Goal: Transaction & Acquisition: Purchase product/service

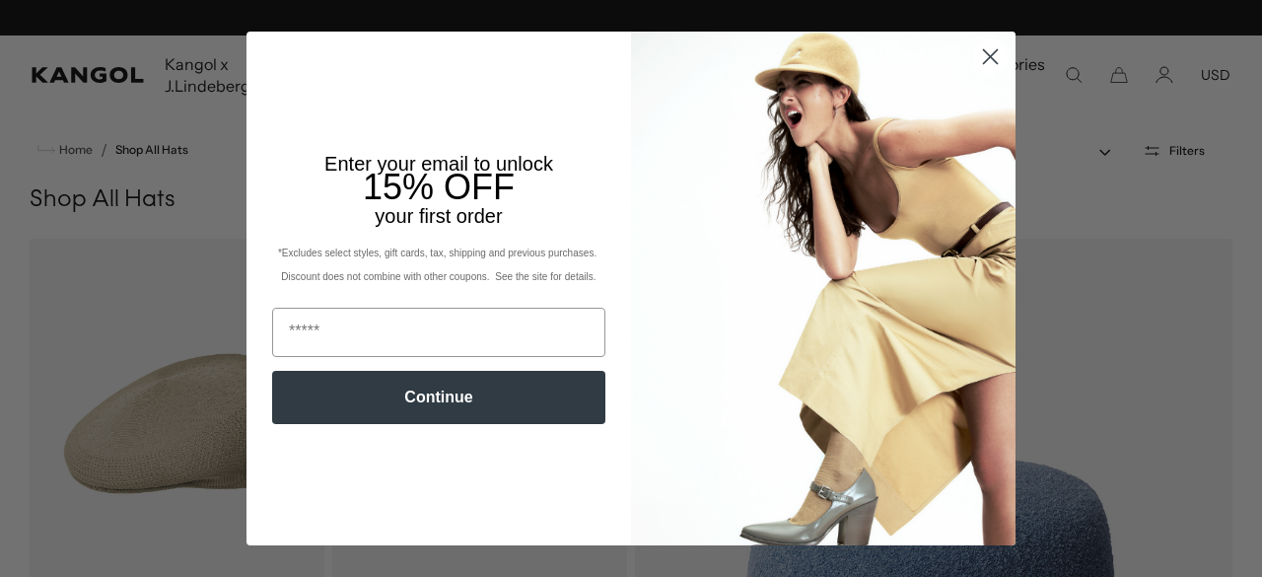
click at [985, 48] on circle "Close dialog" at bounding box center [990, 56] width 33 height 33
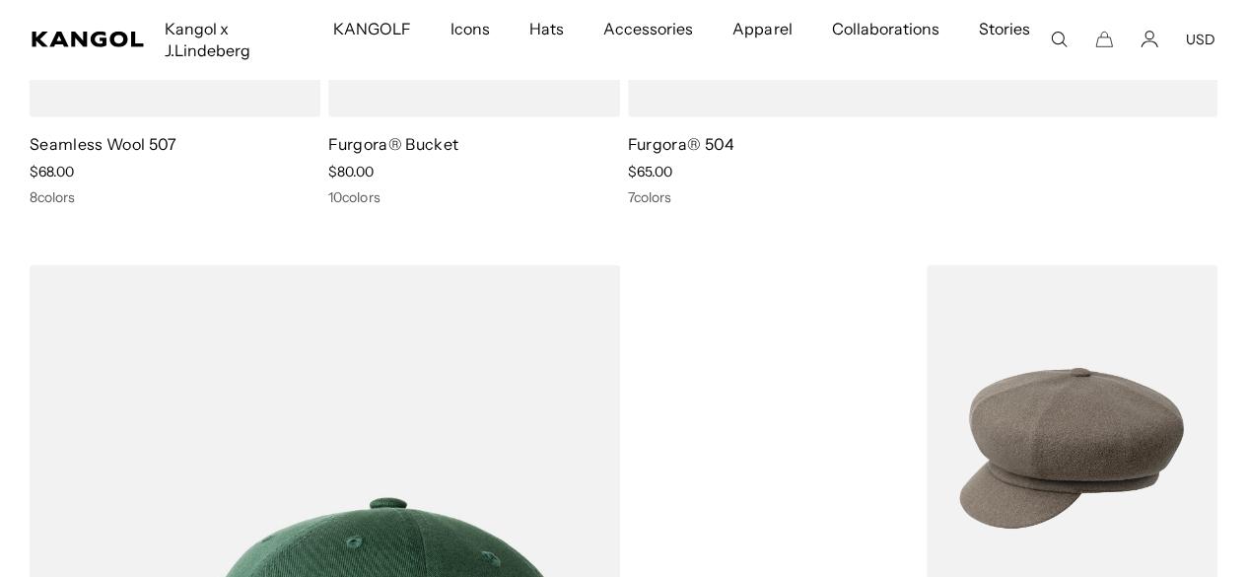
scroll to position [0, 406]
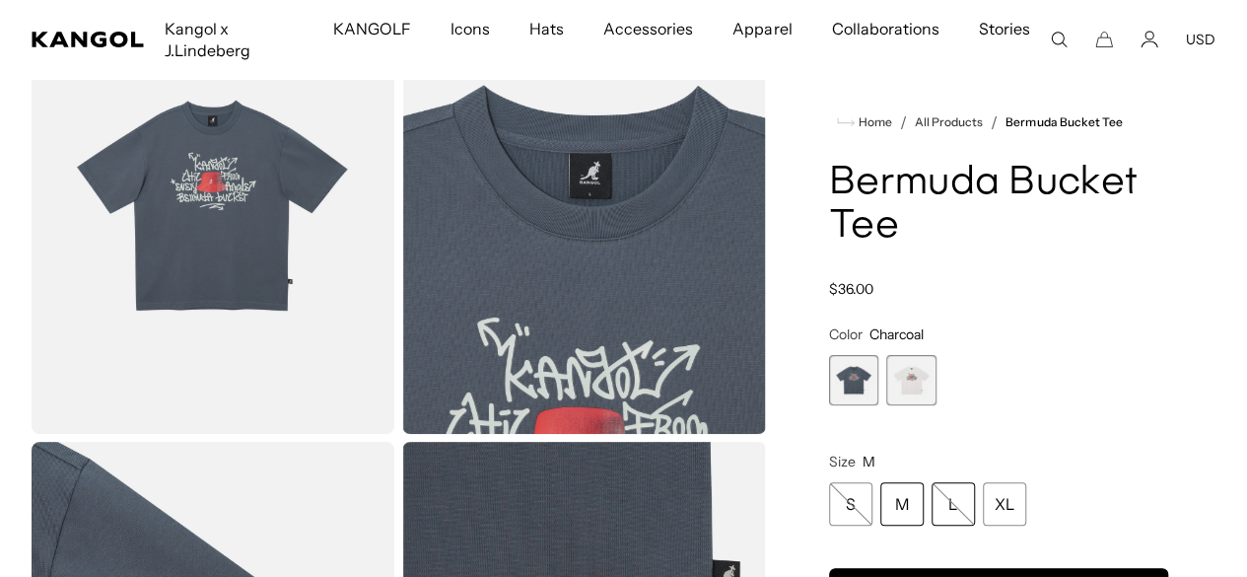
scroll to position [0, 406]
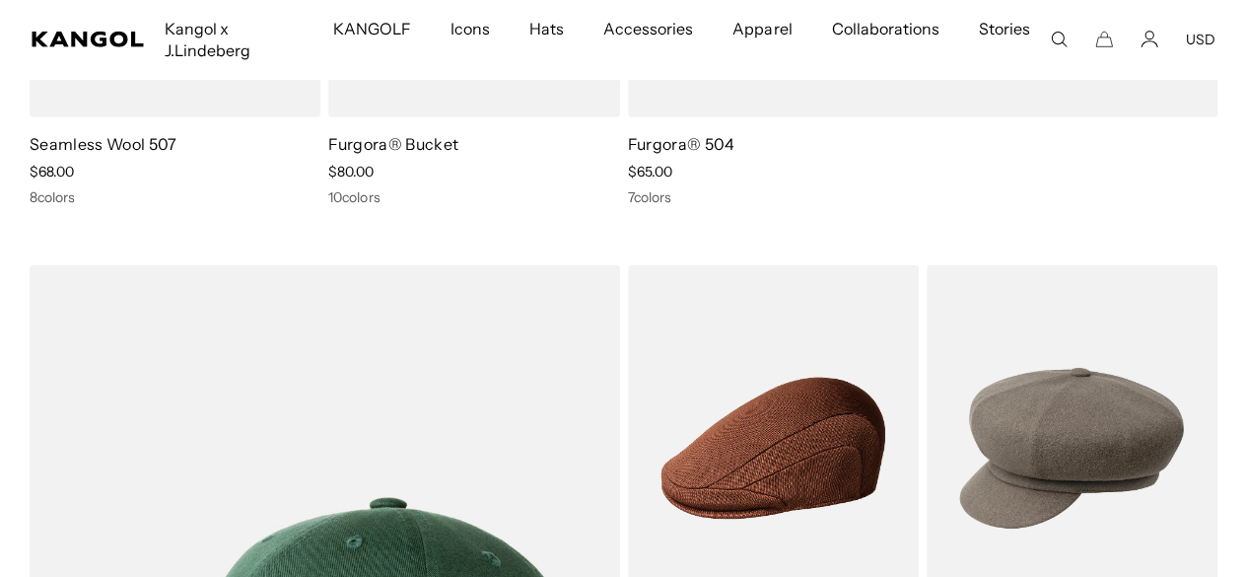
scroll to position [0, 406]
